Goal: Entertainment & Leisure: Consume media (video, audio)

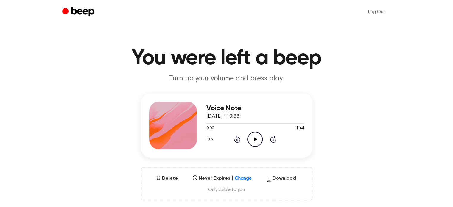
click at [254, 138] on icon at bounding box center [255, 139] width 3 height 4
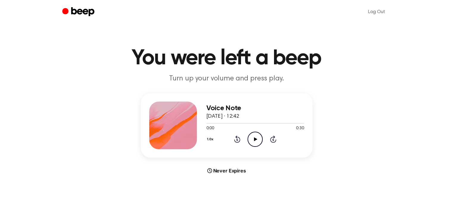
click at [253, 136] on icon "Play Audio" at bounding box center [254, 139] width 15 height 15
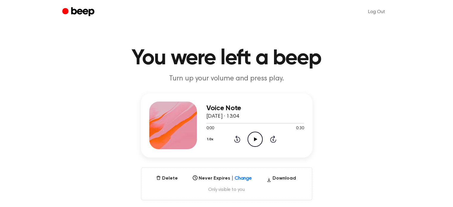
click at [258, 140] on icon "Play Audio" at bounding box center [254, 139] width 15 height 15
click at [257, 137] on icon "Play Audio" at bounding box center [254, 139] width 15 height 15
click at [252, 139] on icon "Play Audio" at bounding box center [254, 139] width 15 height 15
click at [252, 139] on icon "Pause Audio" at bounding box center [254, 139] width 15 height 15
click at [254, 135] on icon "Play Audio" at bounding box center [254, 139] width 15 height 15
